Goal: Task Accomplishment & Management: Manage account settings

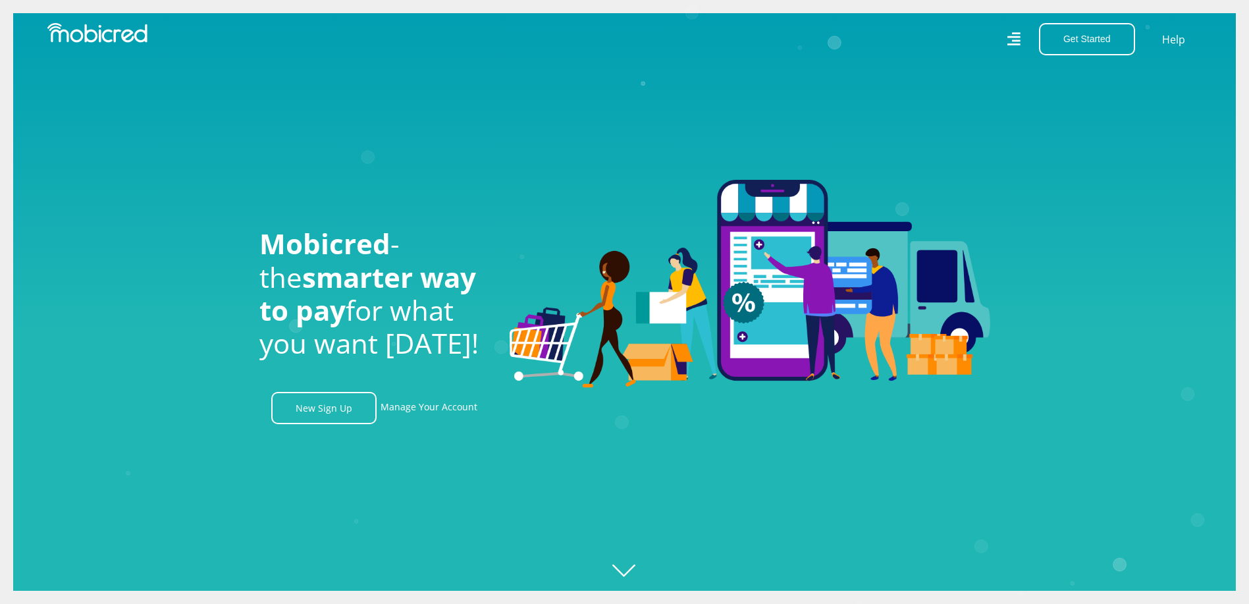
scroll to position [0, 938]
click at [438, 407] on link "Manage Your Account" at bounding box center [428, 408] width 97 height 32
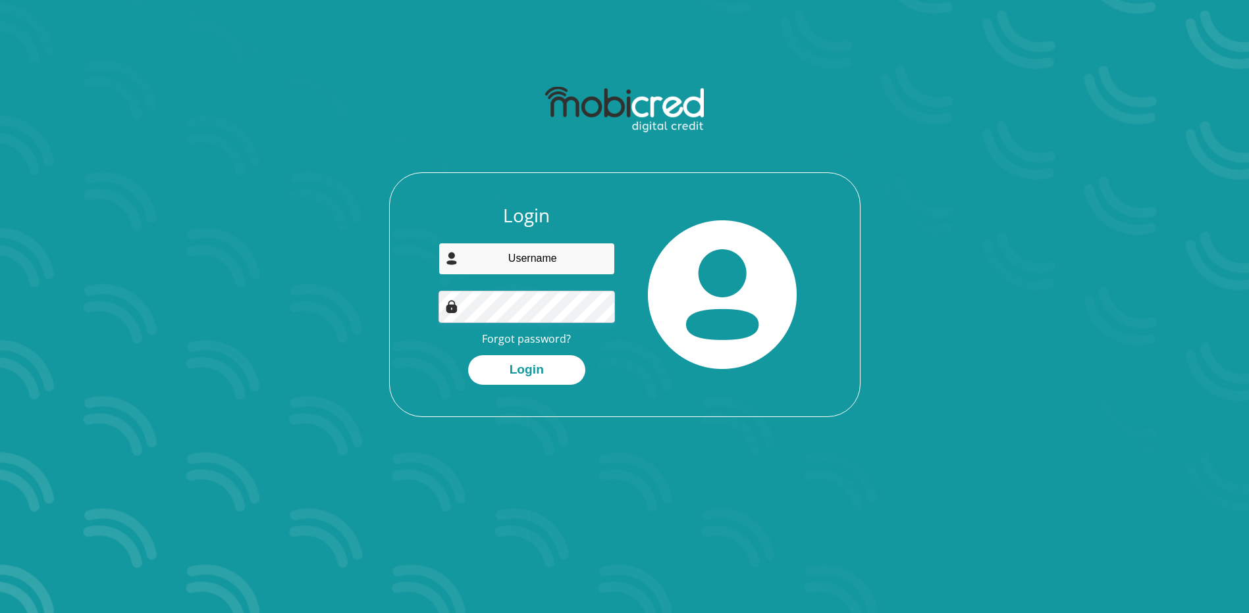
click at [534, 267] on input "email" at bounding box center [526, 259] width 176 height 32
type input "donovanjcloete@gmail.com"
click at [468, 355] on button "Login" at bounding box center [526, 370] width 117 height 30
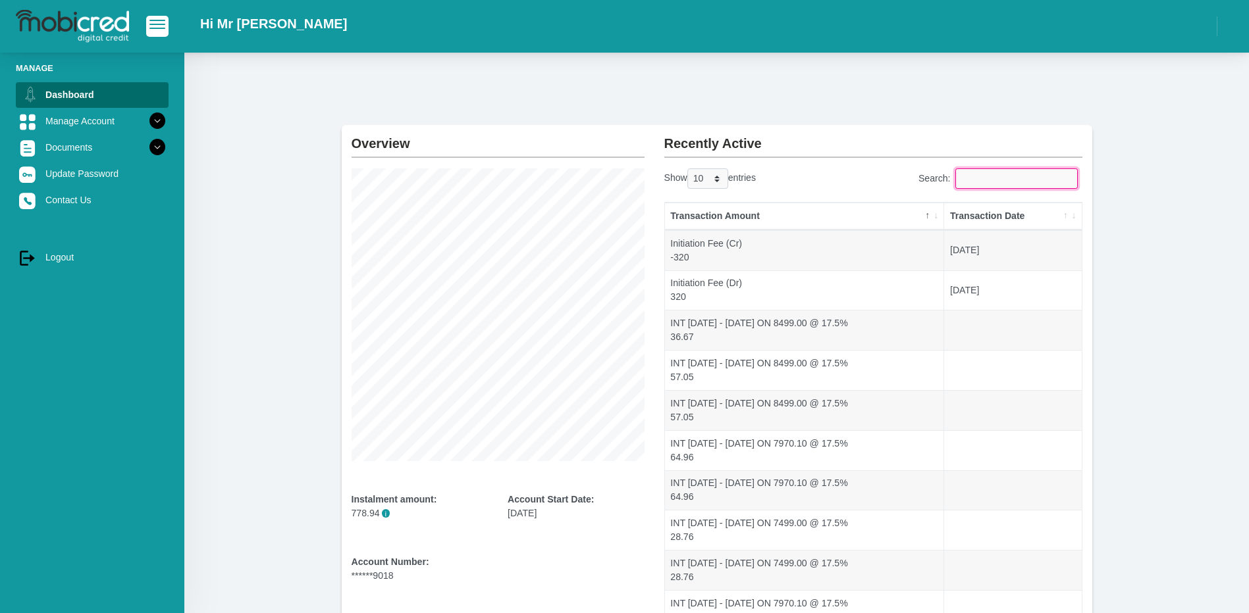
click at [990, 184] on input "Search:" at bounding box center [1016, 178] width 122 height 20
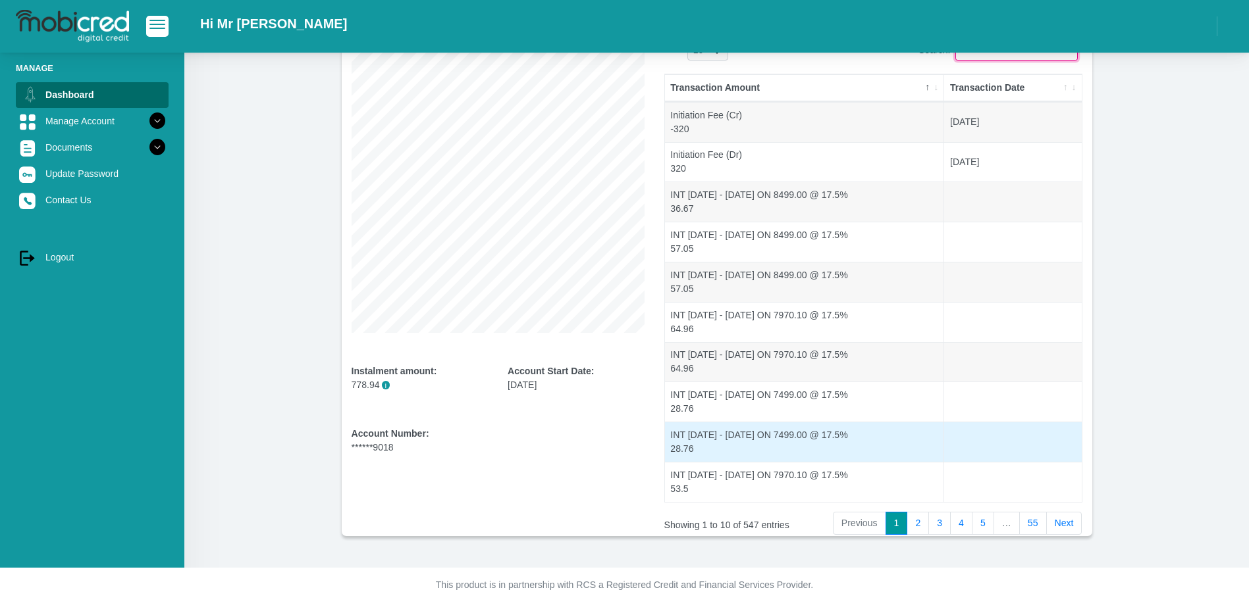
scroll to position [129, 0]
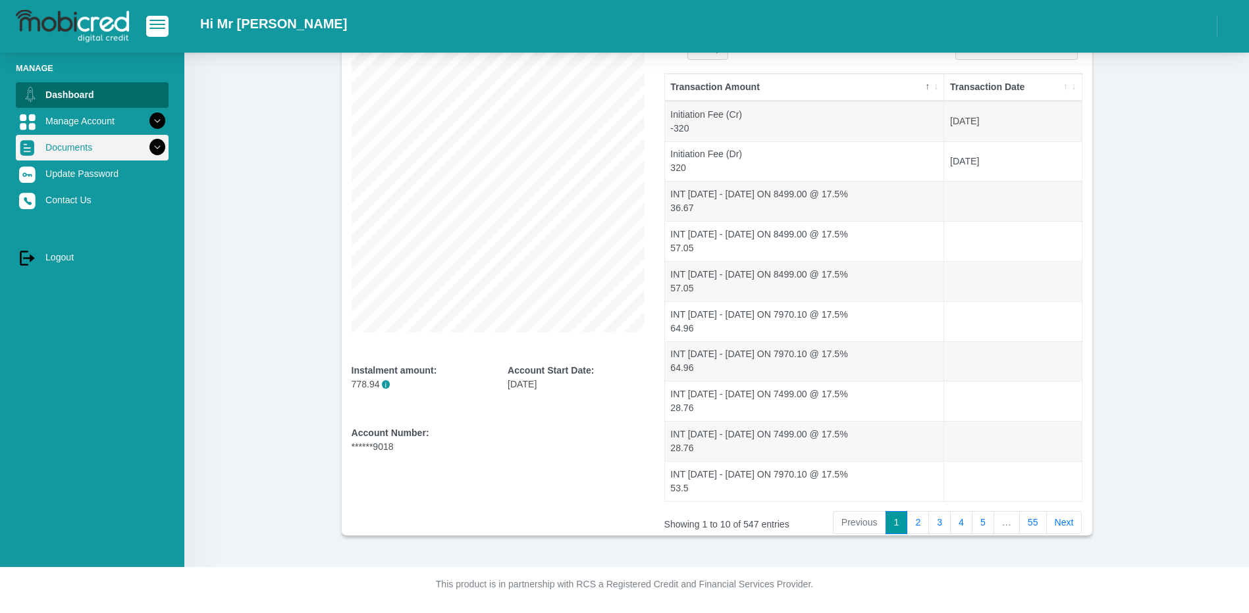
click at [93, 142] on link "Documents" at bounding box center [92, 147] width 153 height 25
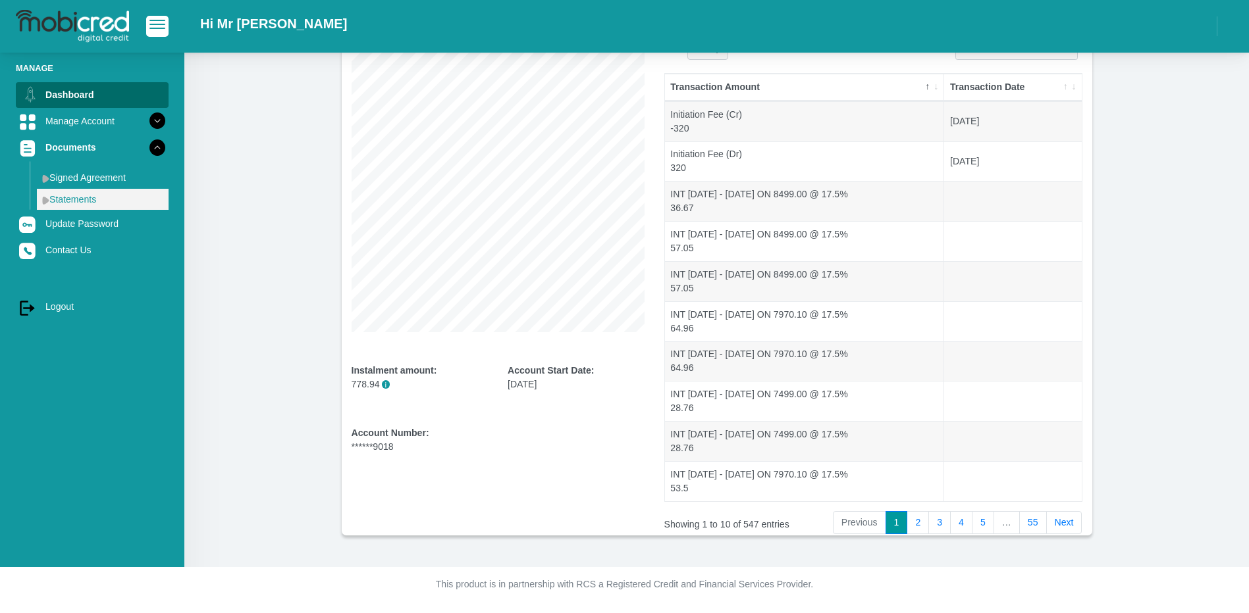
click at [103, 200] on link "Statements" at bounding box center [103, 199] width 132 height 21
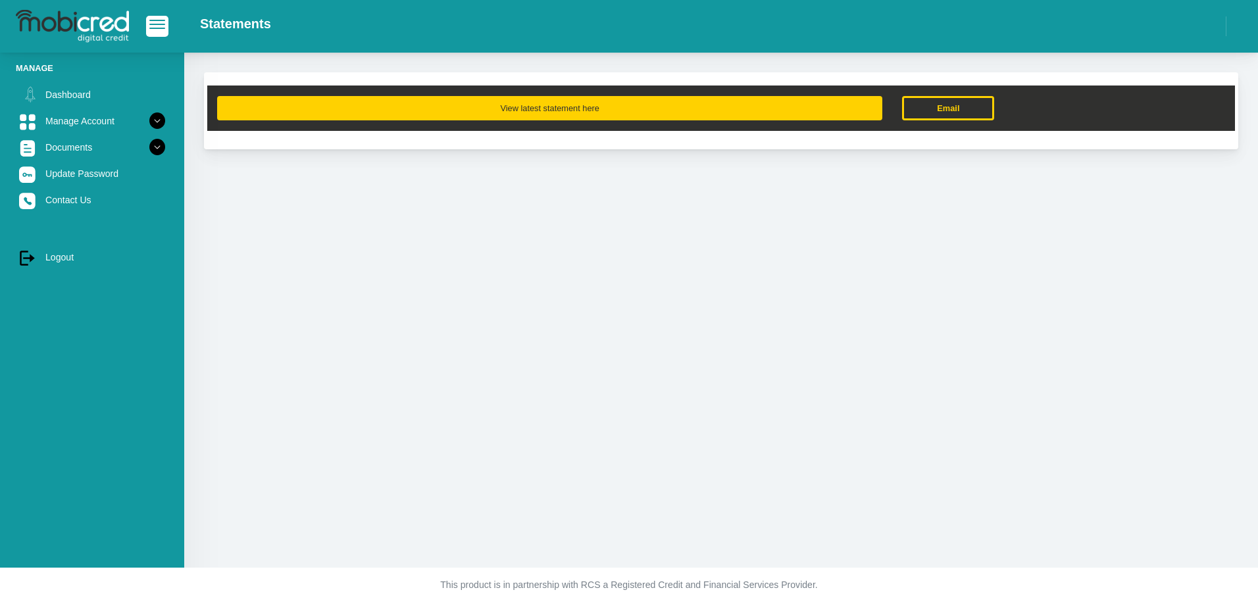
click at [535, 113] on button "View latest statement here" at bounding box center [549, 108] width 665 height 24
